Goal: Find contact information: Find contact information

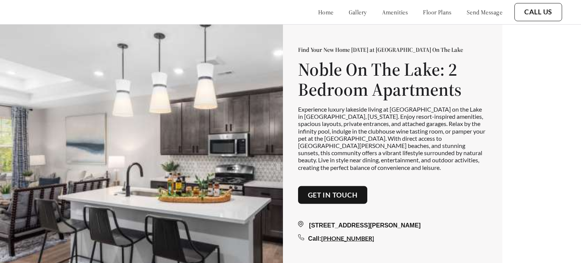
click at [530, 14] on link "Call Us" at bounding box center [539, 12] width 28 height 8
click at [424, 173] on div "Find Your New Home Today at Noble On The Lake Noble On The Lake: 2 Bedroom Apar…" at bounding box center [392, 145] width 189 height 198
click at [336, 195] on button "Get in touch" at bounding box center [333, 195] width 70 height 18
click at [334, 192] on link "Get in touch" at bounding box center [333, 195] width 50 height 8
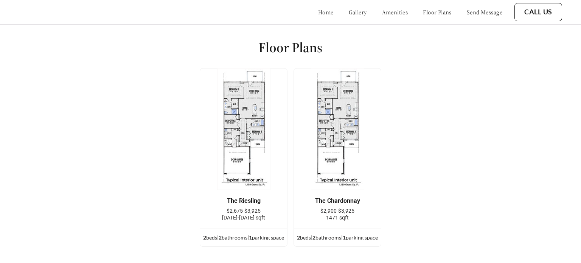
scroll to position [938, 0]
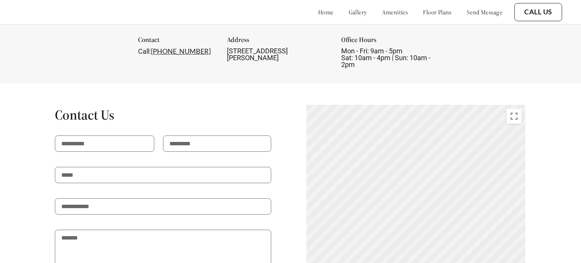
scroll to position [1188, 0]
